Goal: Navigation & Orientation: Find specific page/section

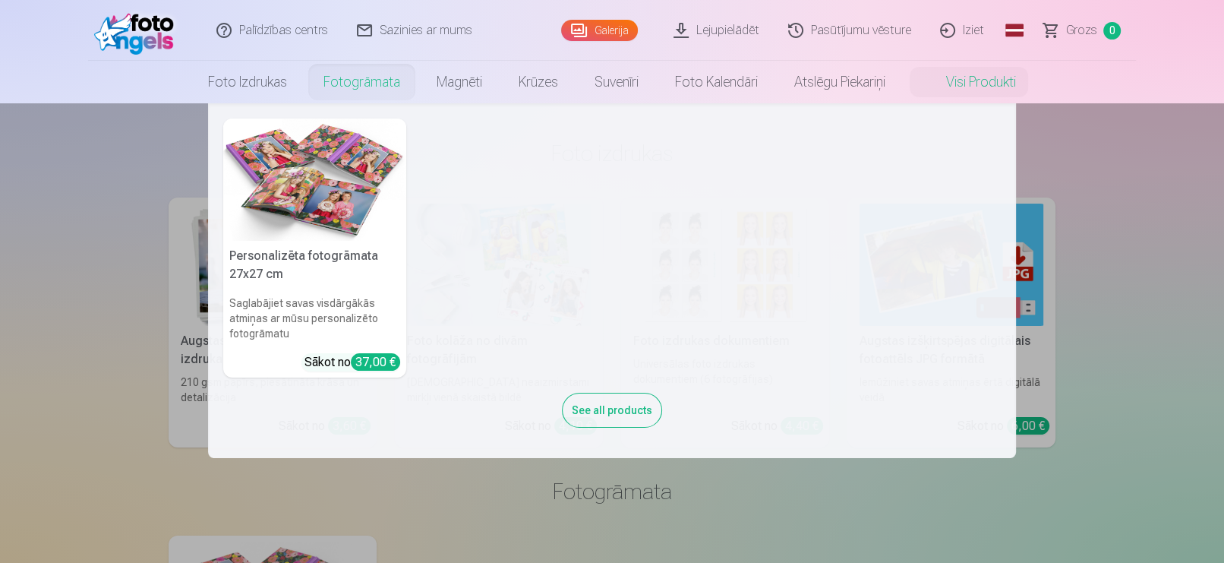
click at [355, 84] on link "Fotogrāmata" at bounding box center [361, 82] width 113 height 43
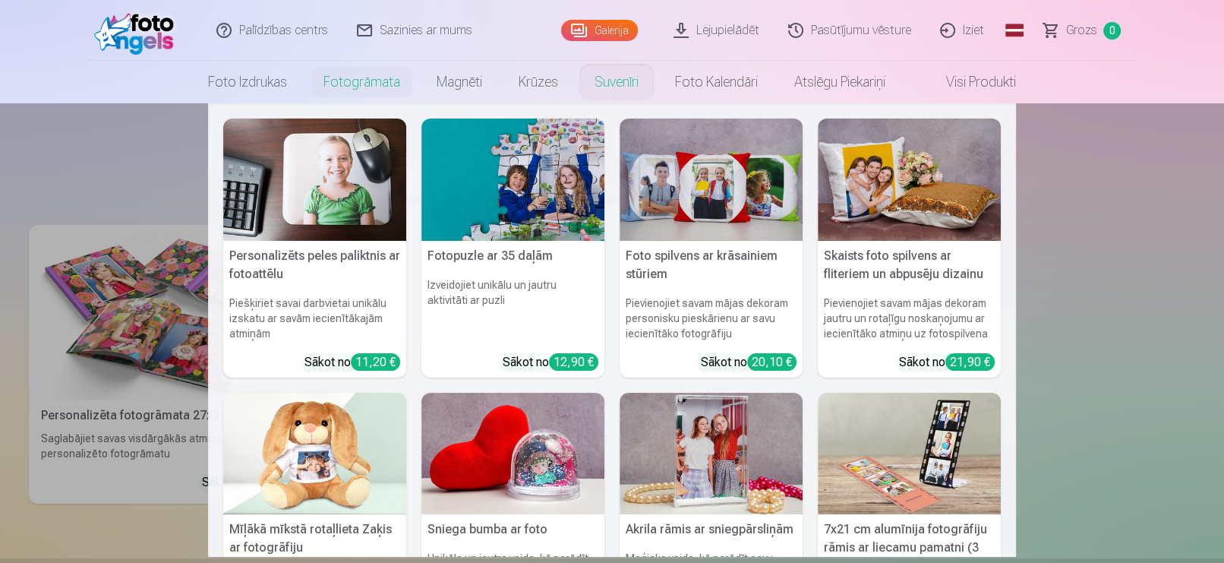
click at [600, 90] on link "Suvenīri" at bounding box center [616, 82] width 81 height 43
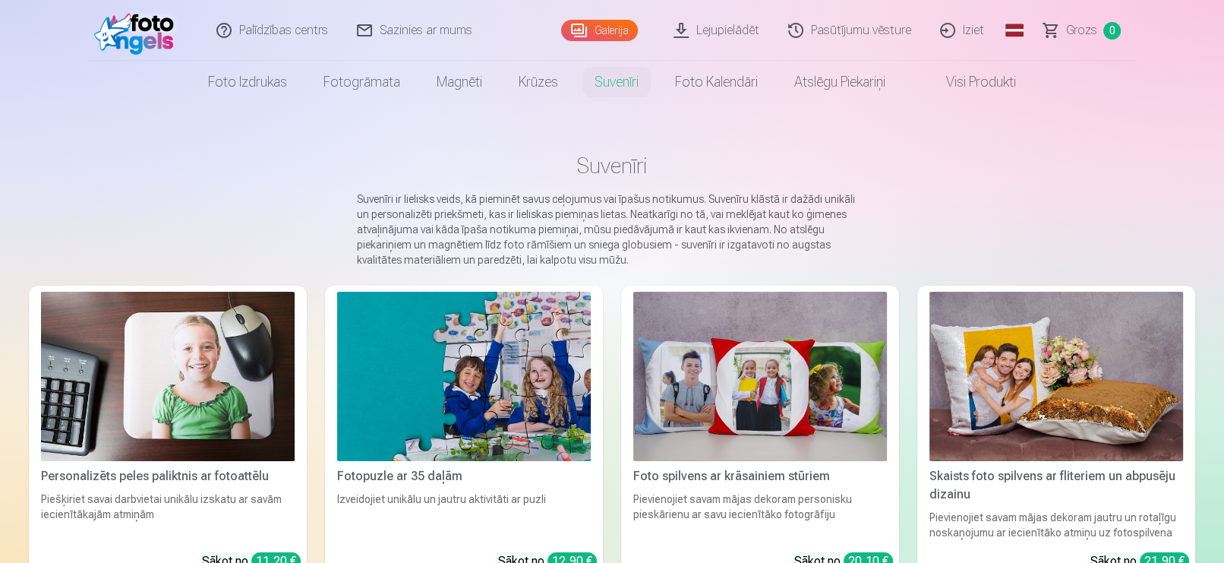
click at [980, 80] on link "Visi produkti" at bounding box center [969, 82] width 131 height 43
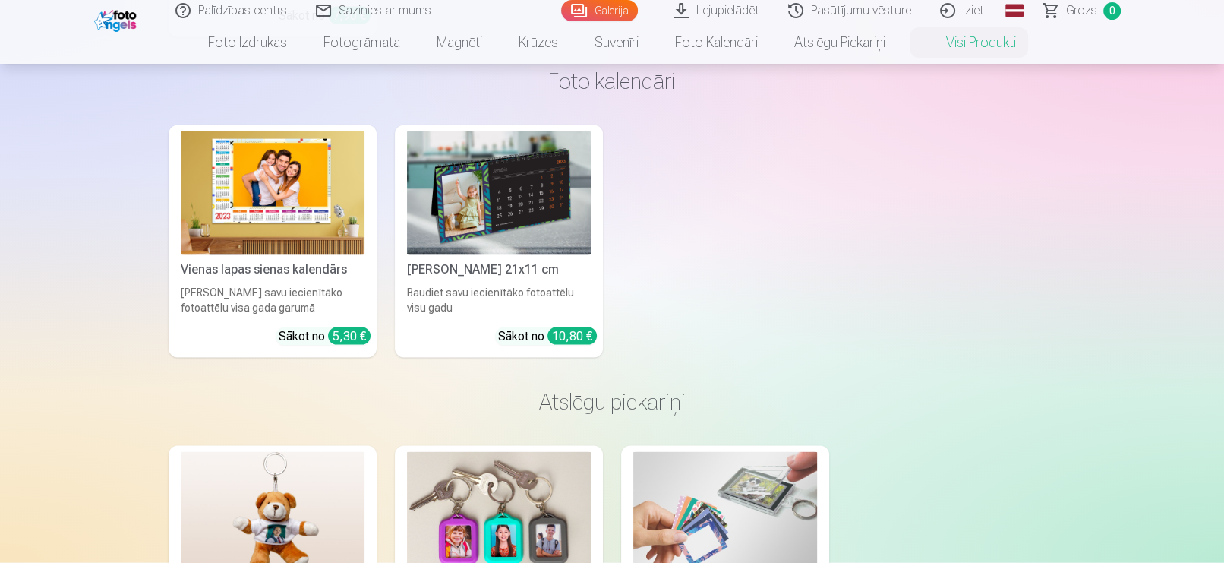
scroll to position [2857, 0]
